Goal: Task Accomplishment & Management: Use online tool/utility

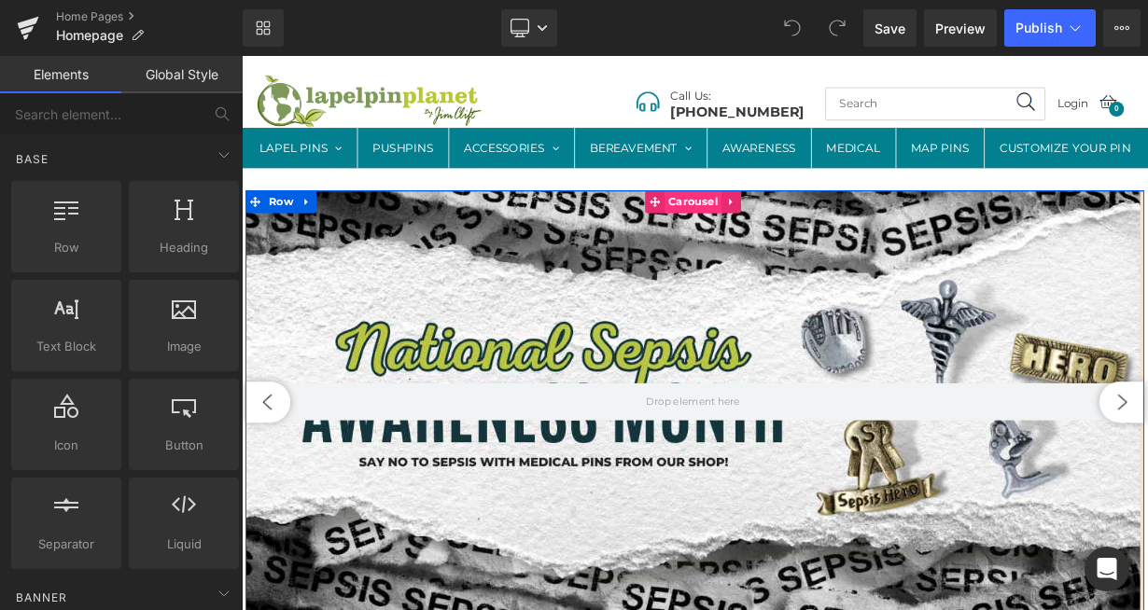
click at [787, 252] on span "Carousel" at bounding box center [803, 238] width 71 height 28
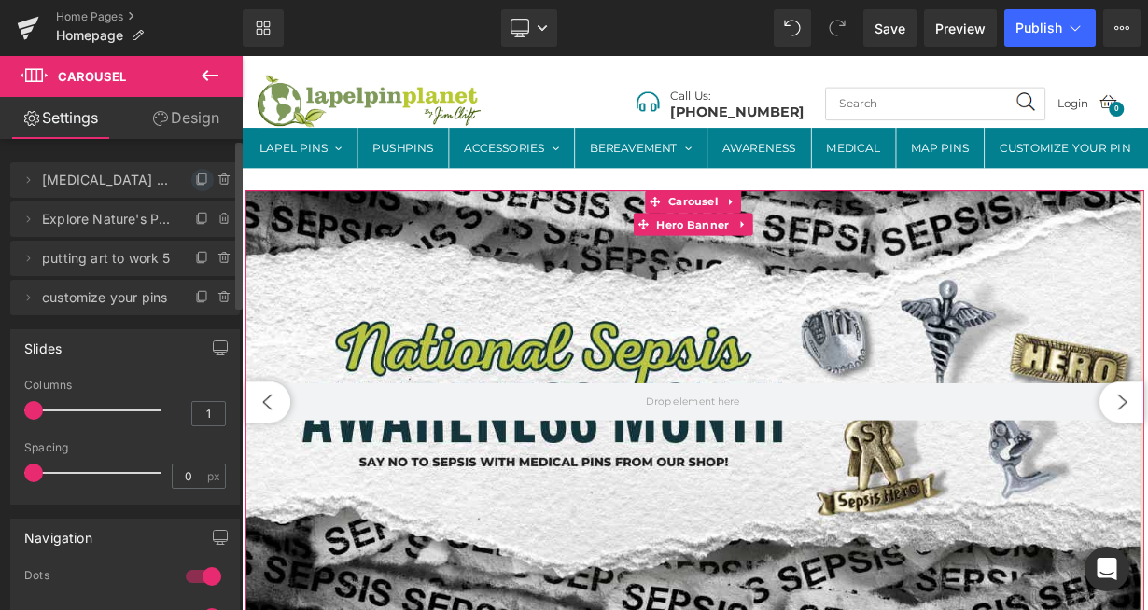
click at [195, 186] on icon at bounding box center [202, 180] width 15 height 15
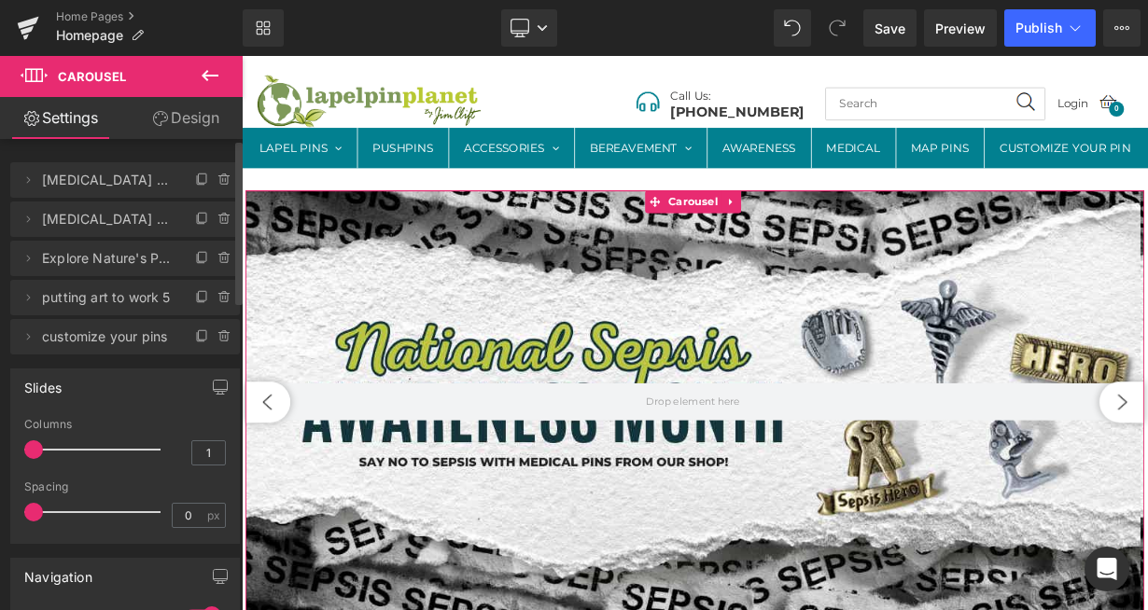
click at [110, 224] on span "[MEDICAL_DATA] Month 5" at bounding box center [106, 219] width 129 height 35
click at [27, 180] on icon at bounding box center [28, 180] width 15 height 15
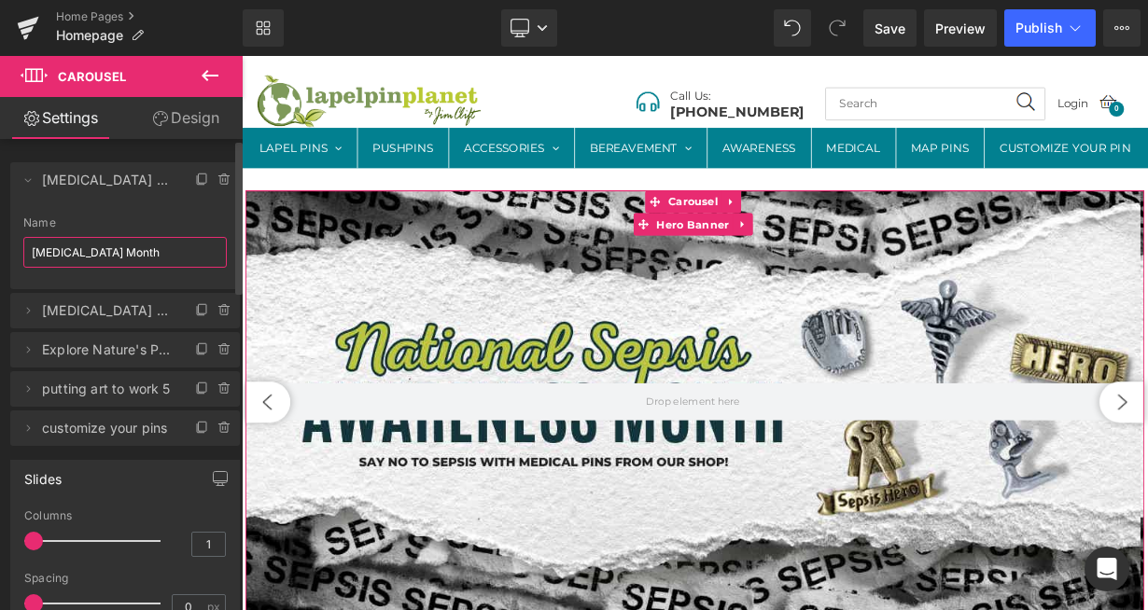
click at [113, 252] on input "[MEDICAL_DATA] Month" at bounding box center [124, 252] width 203 height 31
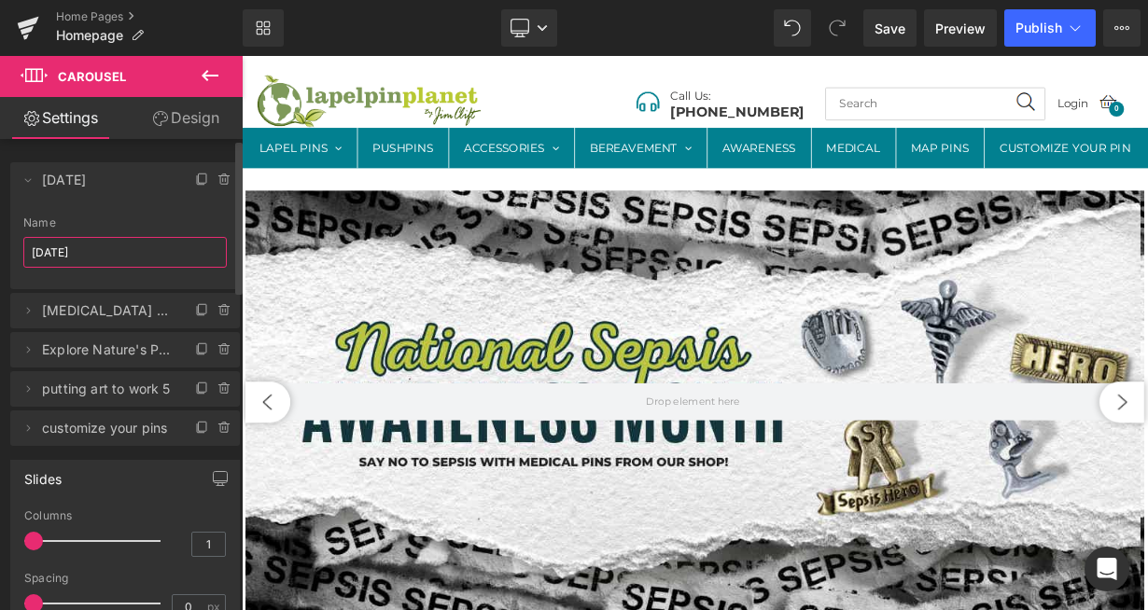
type input "[DATE]"
click at [24, 311] on icon at bounding box center [28, 310] width 15 height 15
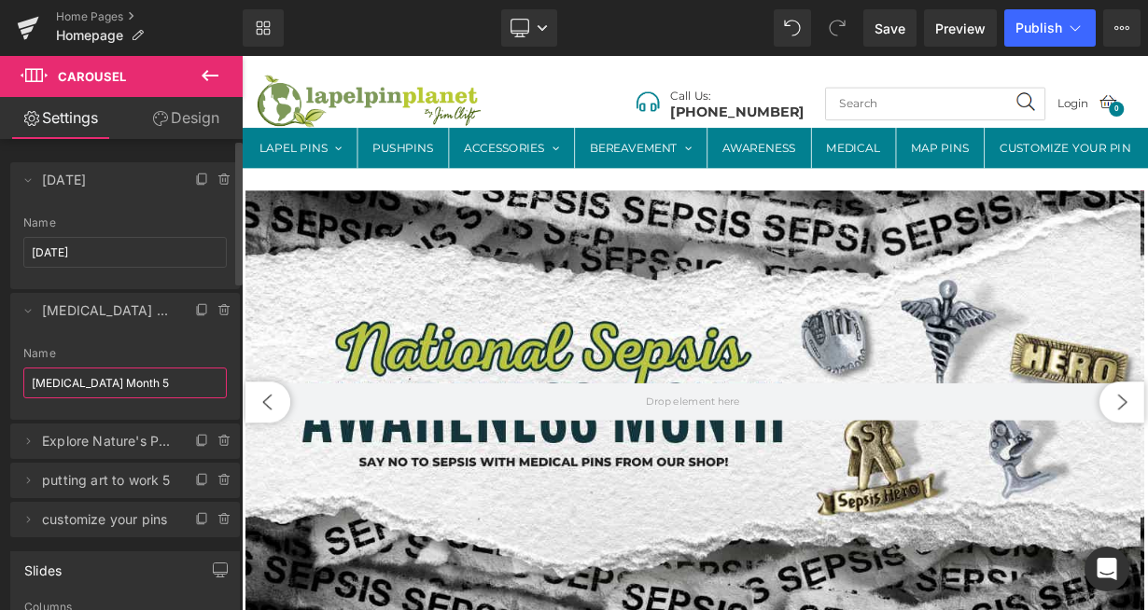
click at [121, 390] on input "[MEDICAL_DATA] Month 5" at bounding box center [124, 383] width 203 height 31
type input "[MEDICAL_DATA] Month"
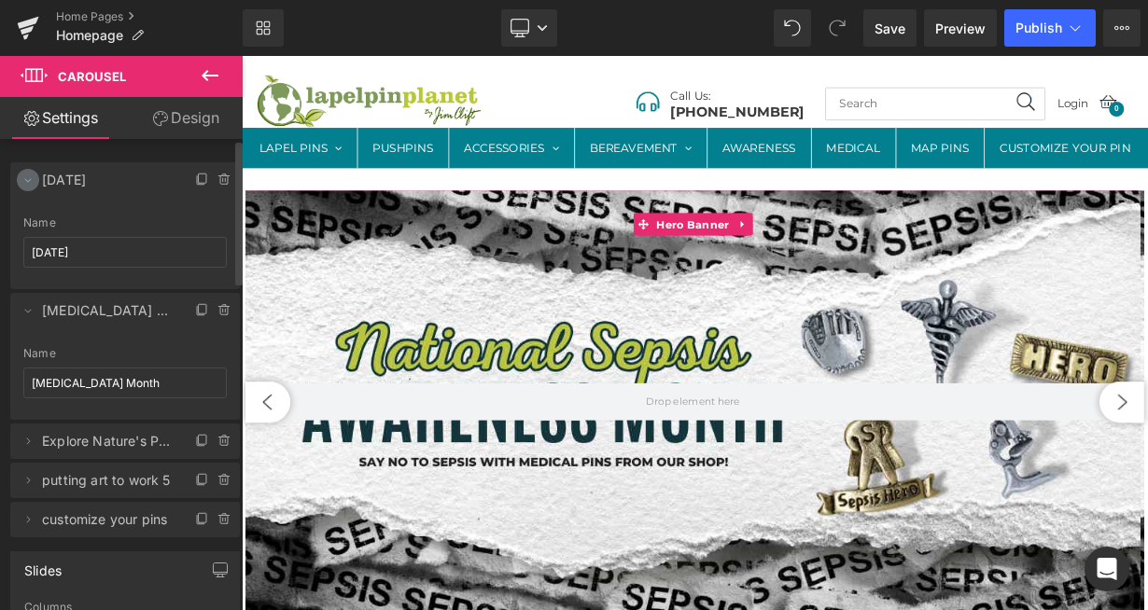
click at [32, 182] on icon at bounding box center [28, 180] width 15 height 15
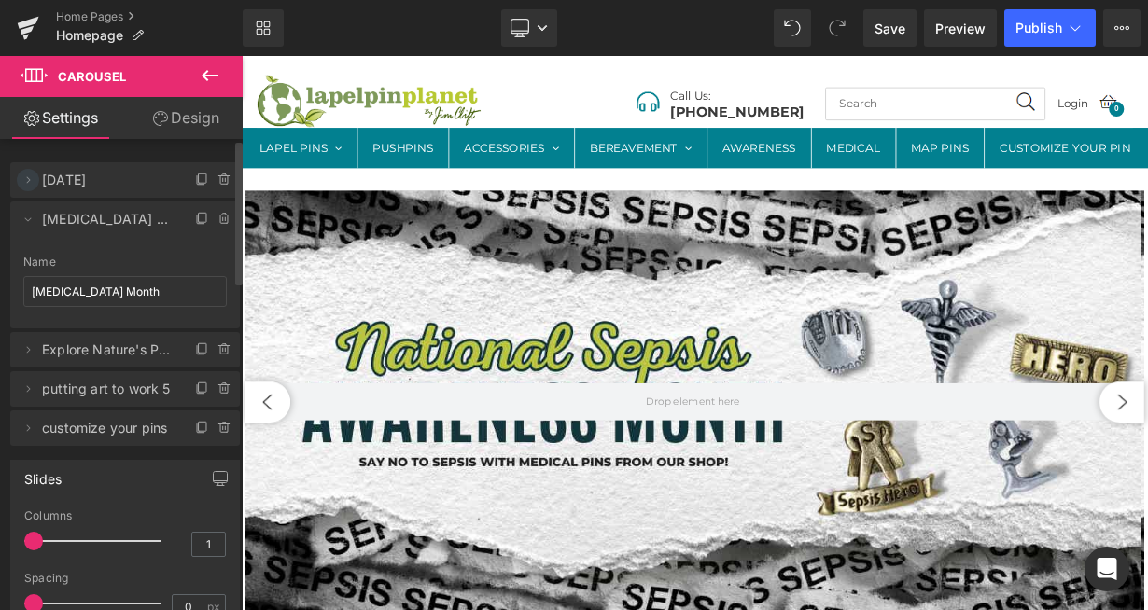
click at [32, 182] on icon at bounding box center [28, 180] width 15 height 15
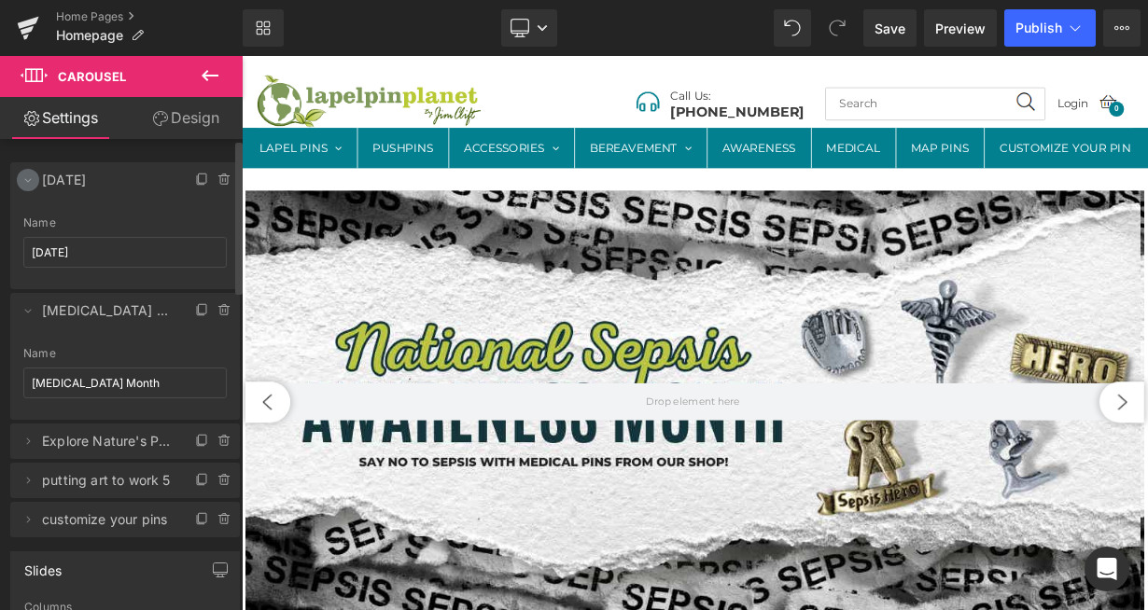
click at [32, 182] on icon at bounding box center [28, 180] width 15 height 15
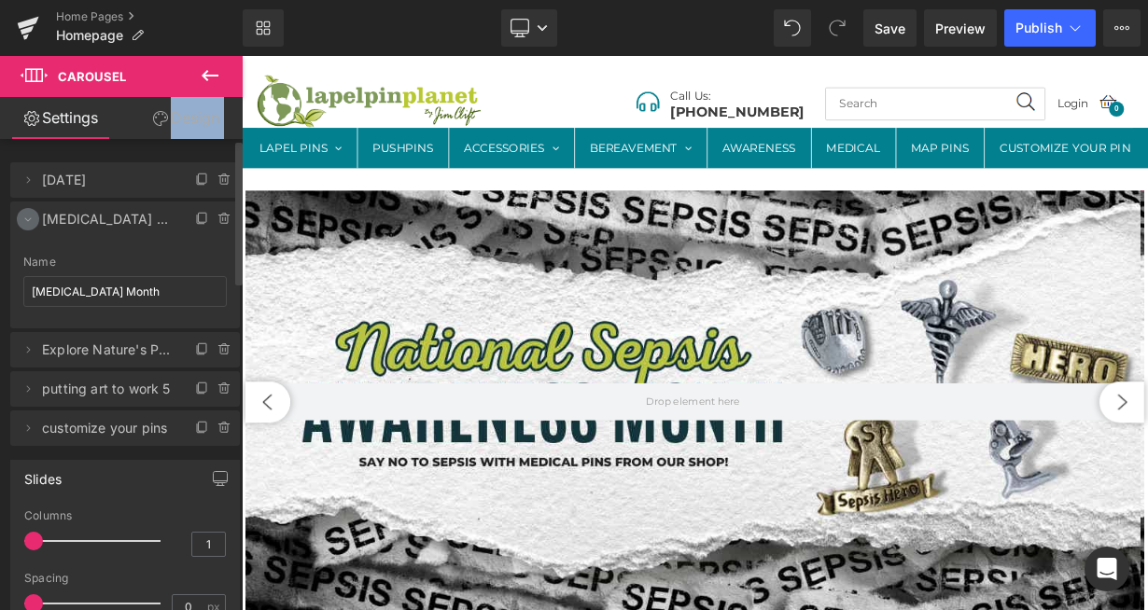
click at [27, 220] on icon at bounding box center [28, 219] width 15 height 15
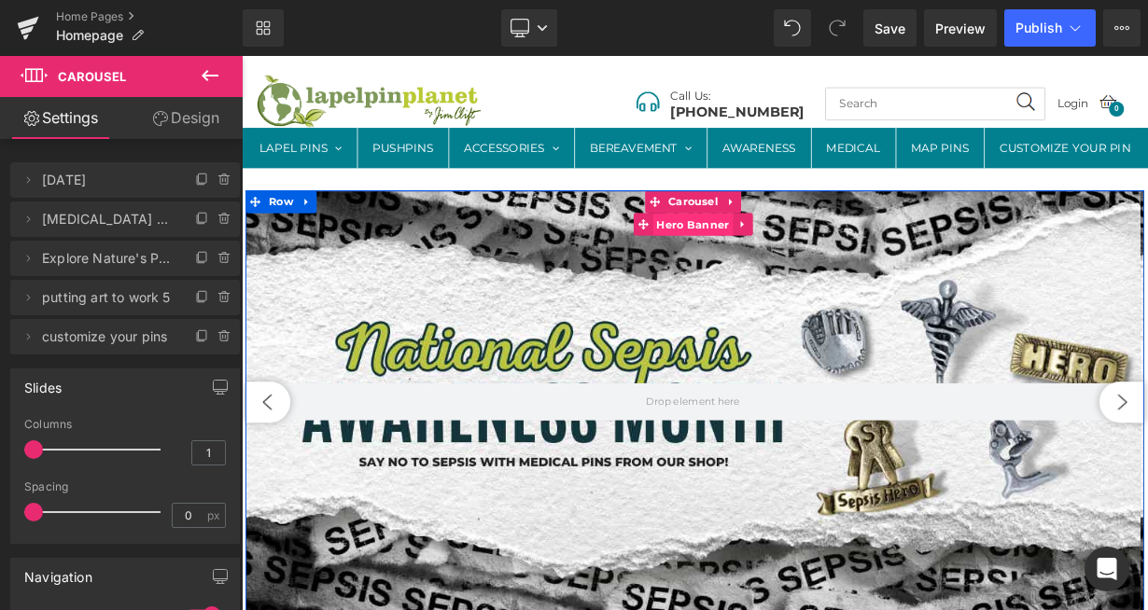
click at [779, 280] on span "Hero Banner" at bounding box center [804, 266] width 100 height 28
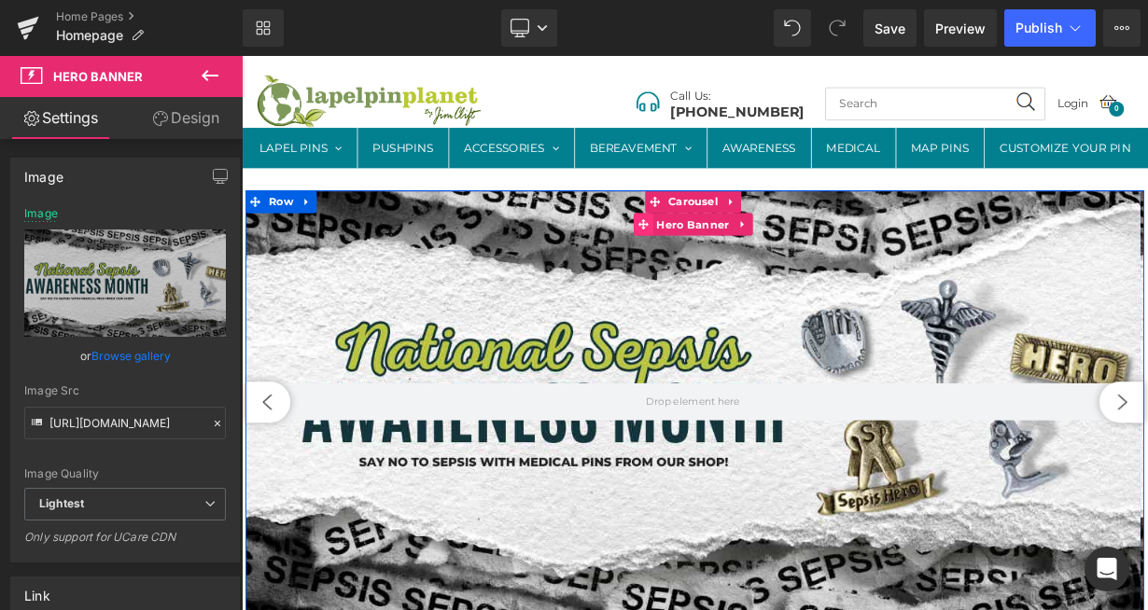
click at [735, 273] on icon at bounding box center [741, 265] width 13 height 13
click at [261, 513] on button "‹" at bounding box center [274, 487] width 56 height 51
click at [792, 280] on span "Hero Banner" at bounding box center [804, 266] width 100 height 28
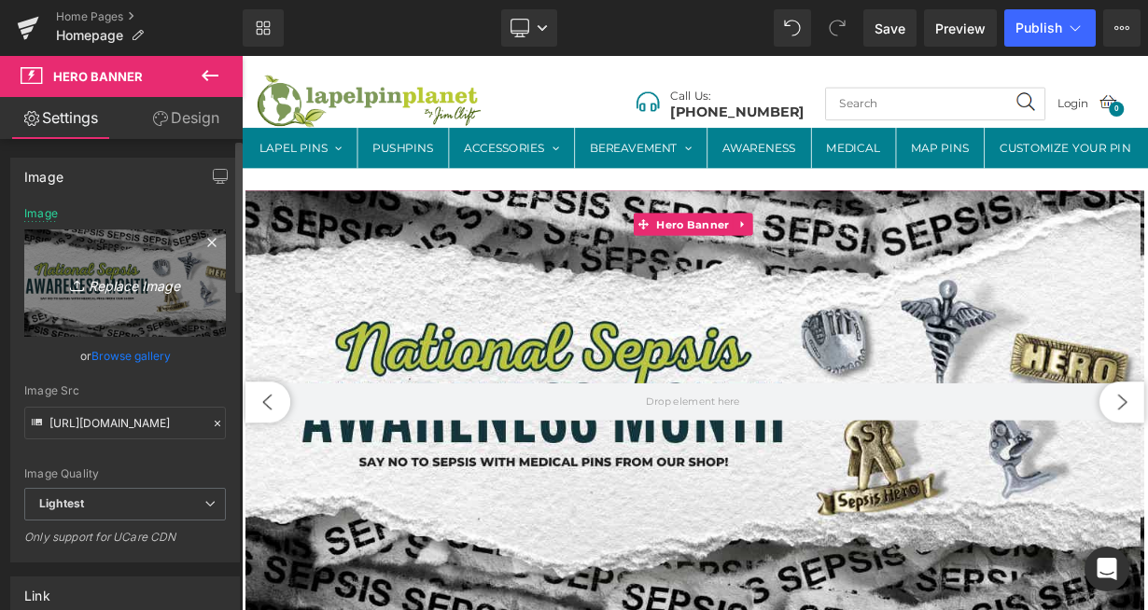
click at [154, 290] on icon "Replace Image" at bounding box center [124, 283] width 149 height 23
type input "C:\fakepath\LPP - October Banner 2025 (1600 × 600 px).png"
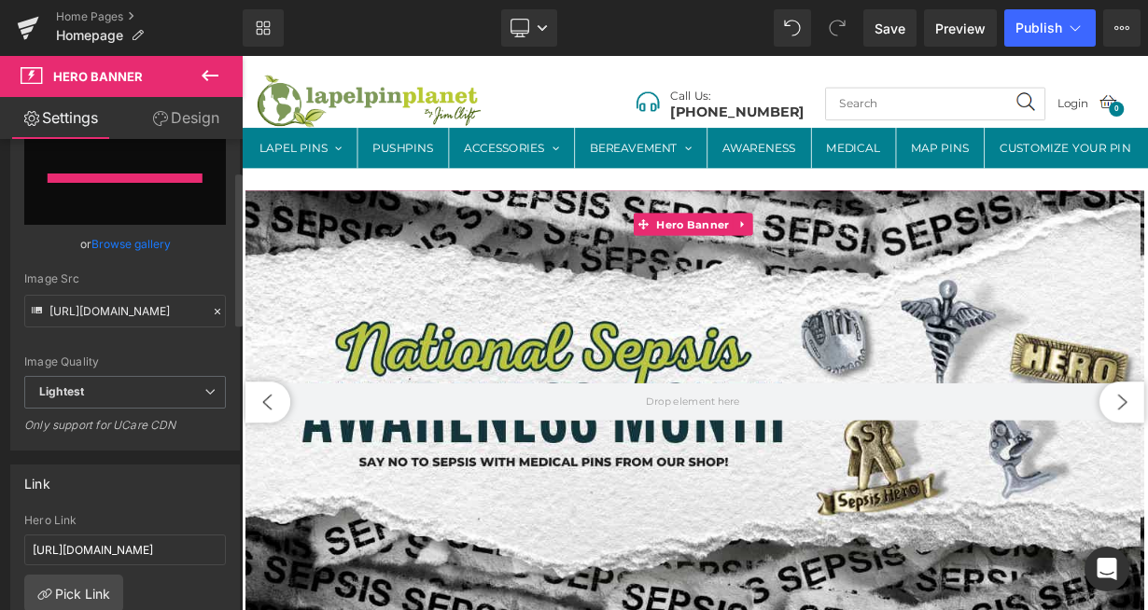
type input "[URL][DOMAIN_NAME][DATE]"
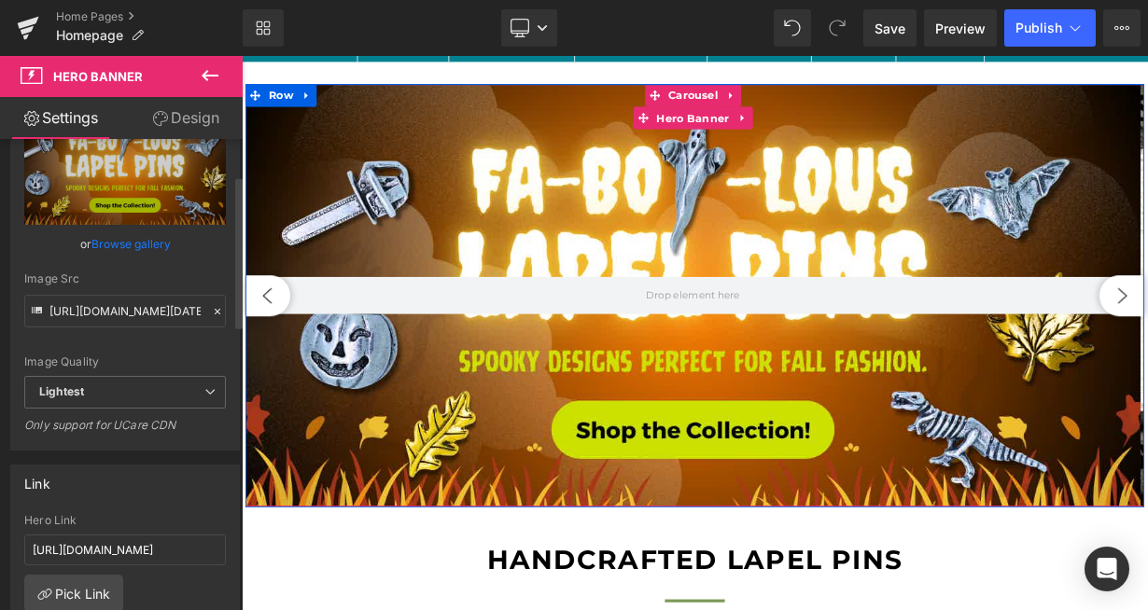
scroll to position [134, 0]
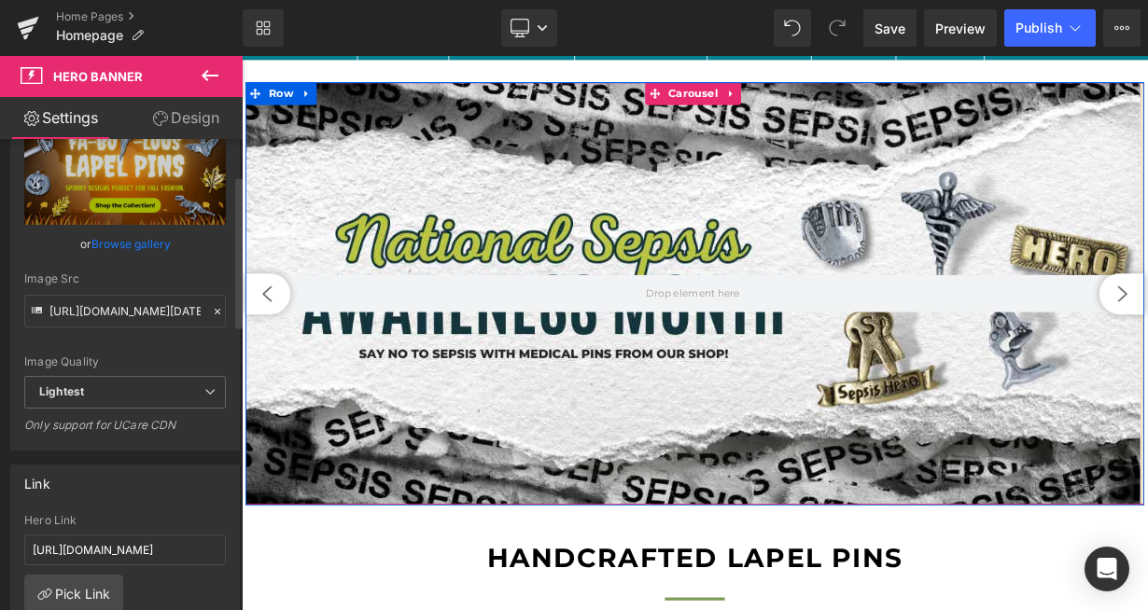
click at [276, 379] on button "‹" at bounding box center [274, 353] width 56 height 51
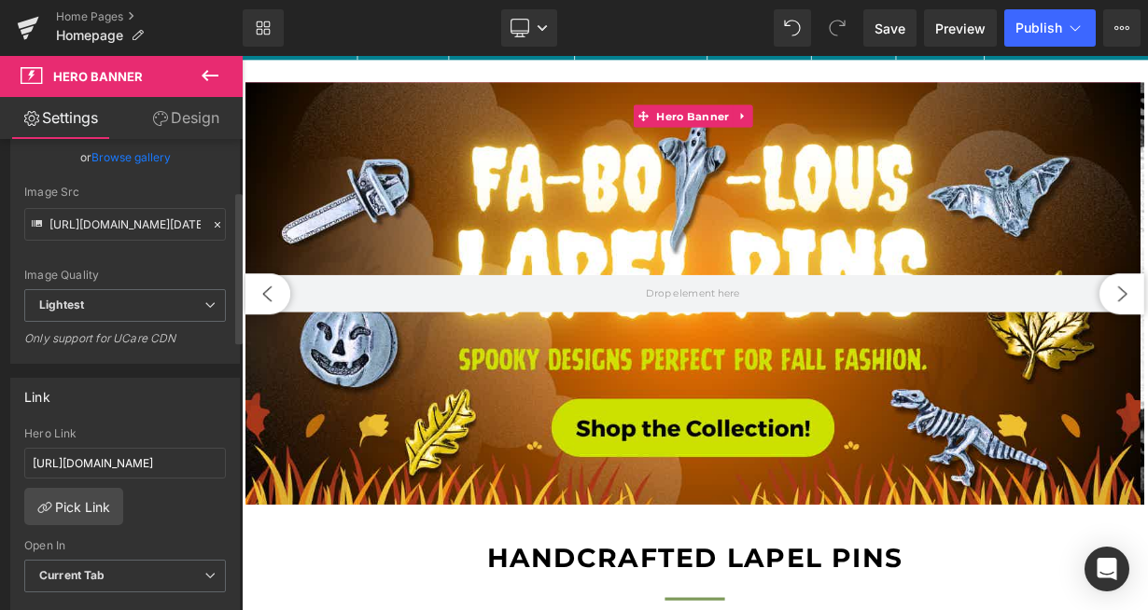
scroll to position [214, 0]
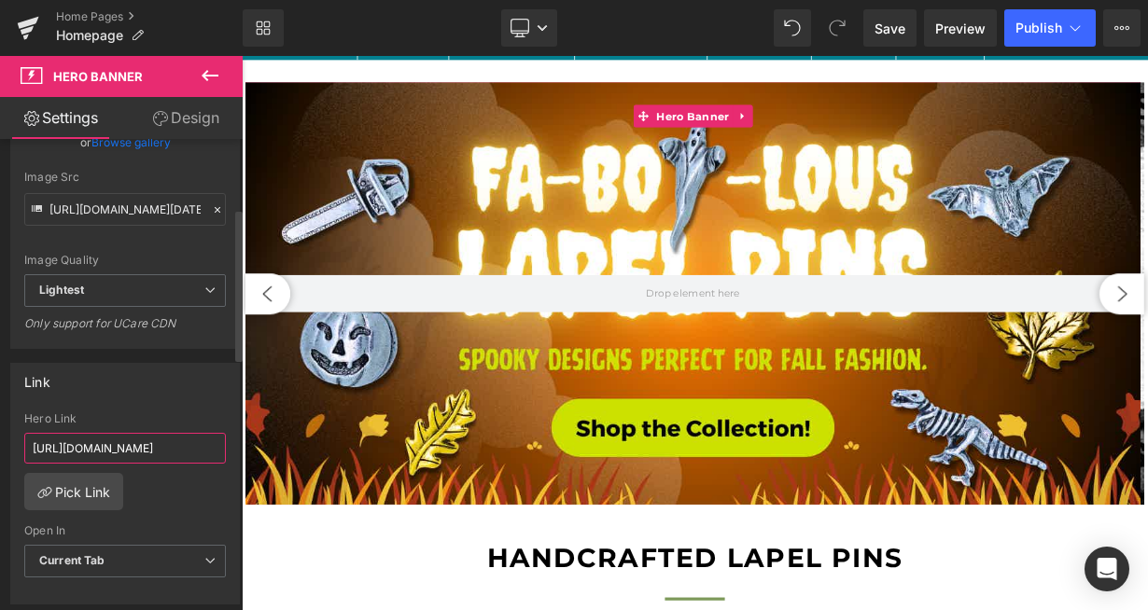
click at [158, 435] on input "[URL][DOMAIN_NAME]" at bounding box center [125, 448] width 202 height 31
click at [148, 445] on input "[URL][DOMAIN_NAME]" at bounding box center [125, 448] width 202 height 31
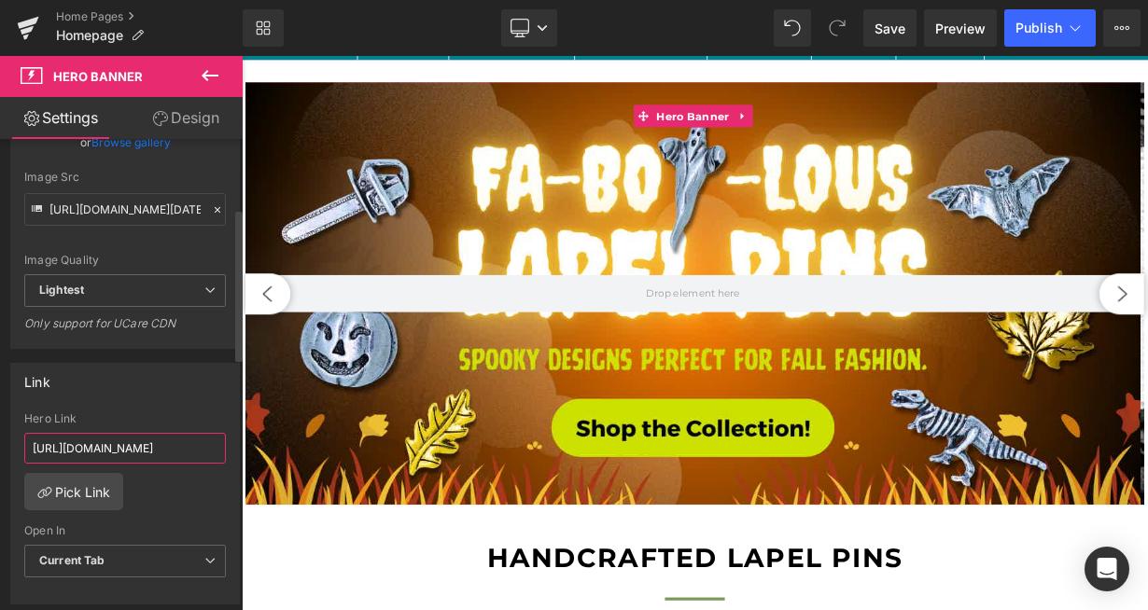
click at [191, 448] on input "[URL][DOMAIN_NAME]" at bounding box center [125, 448] width 202 height 31
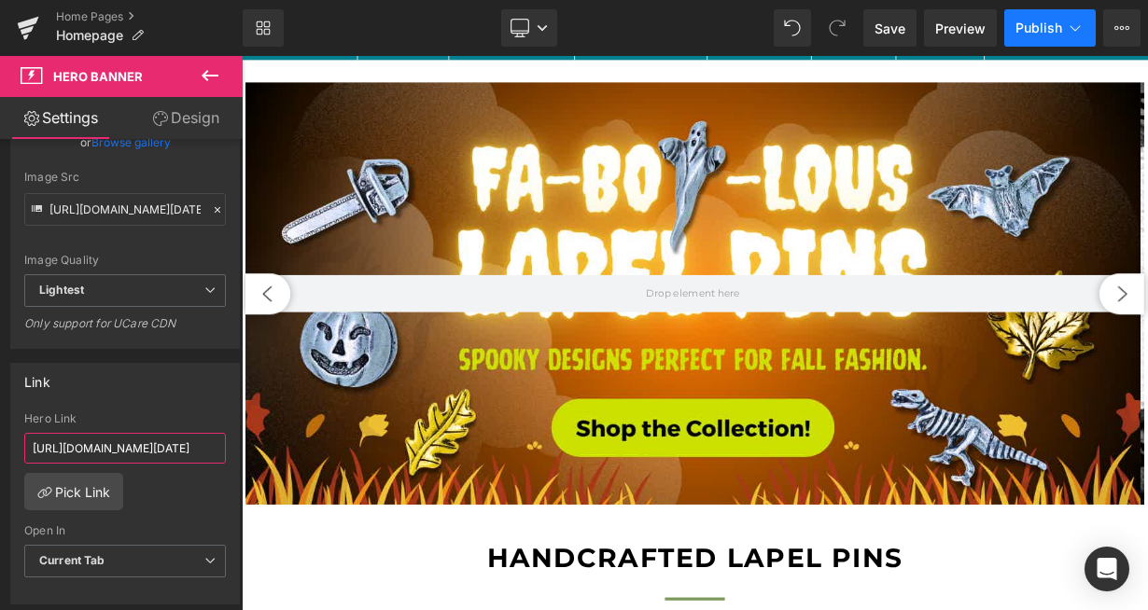
type input "[URL][DOMAIN_NAME][DATE]"
click at [1054, 31] on span "Publish" at bounding box center [1038, 28] width 47 height 15
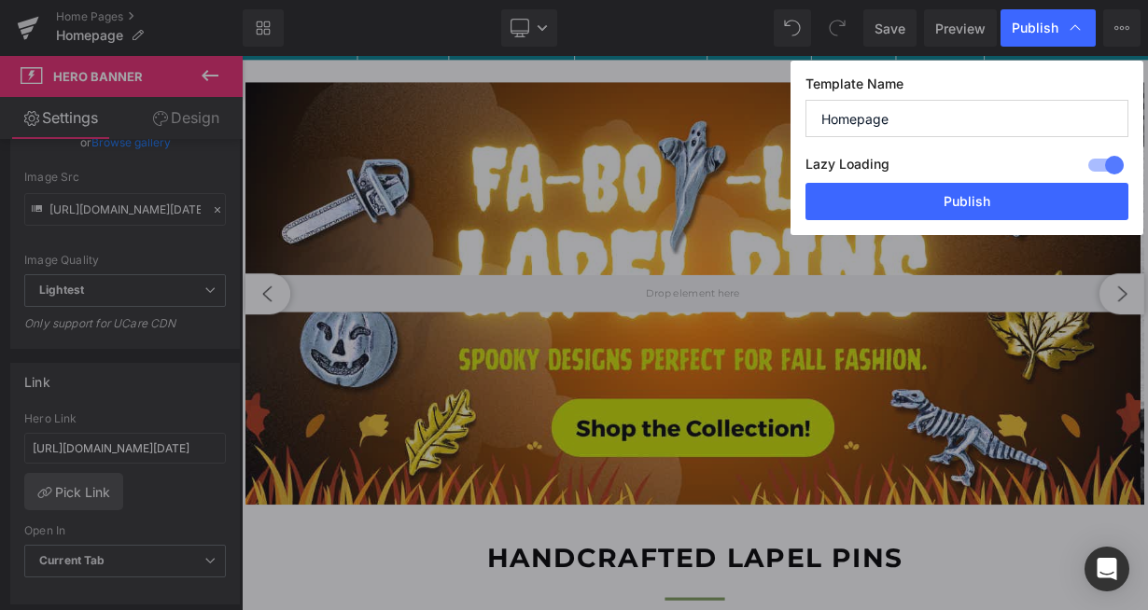
scroll to position [0, 0]
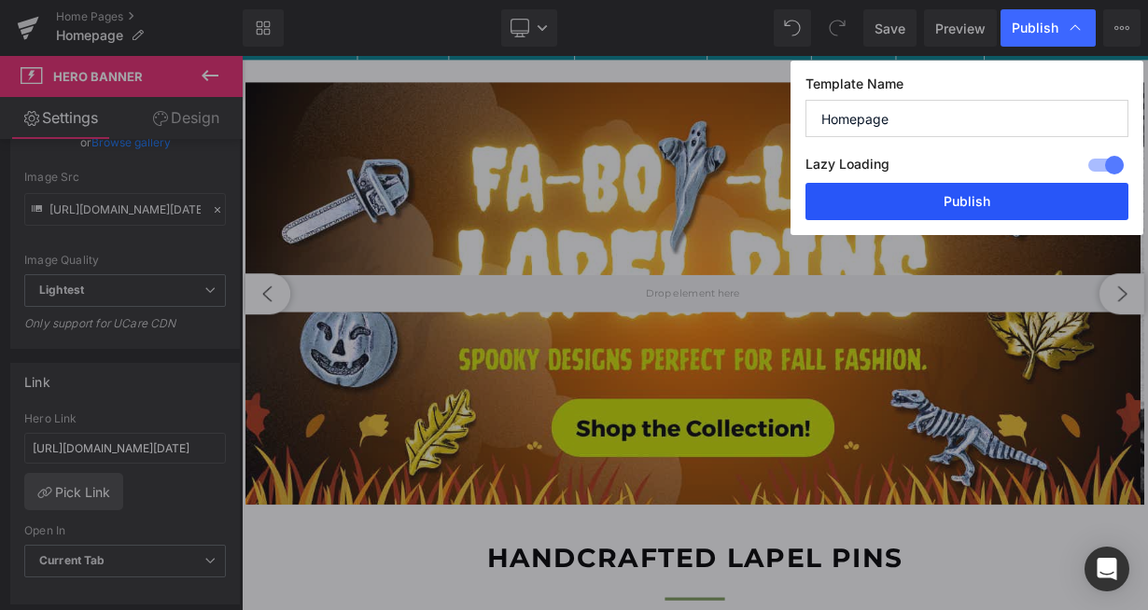
click at [972, 208] on button "Publish" at bounding box center [966, 201] width 323 height 37
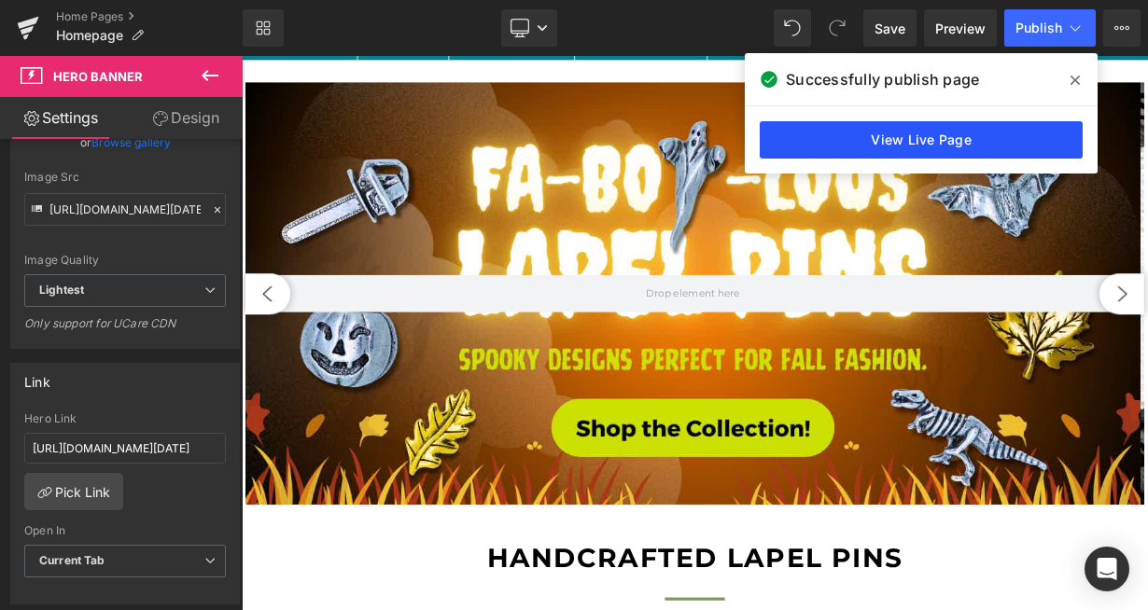
click at [911, 137] on link "View Live Page" at bounding box center [921, 139] width 323 height 37
